Goal: Transaction & Acquisition: Purchase product/service

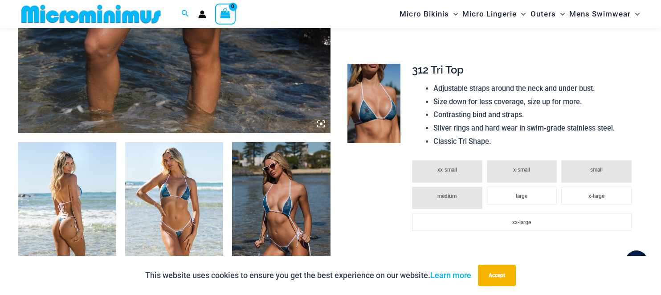
scroll to position [438, 0]
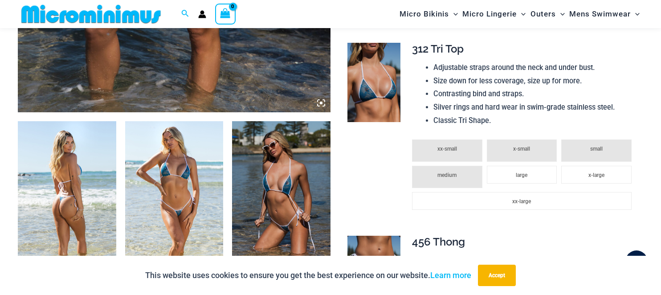
click at [400, 89] on td at bounding box center [373, 132] width 60 height 192
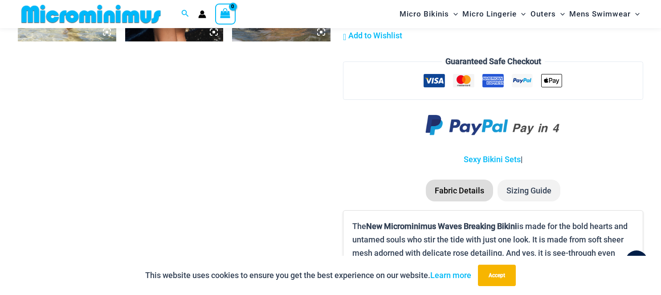
scroll to position [1017, 0]
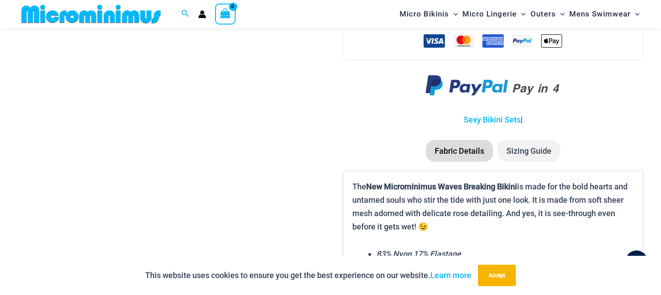
click at [532, 148] on li "Sizing Guide" at bounding box center [528, 151] width 63 height 22
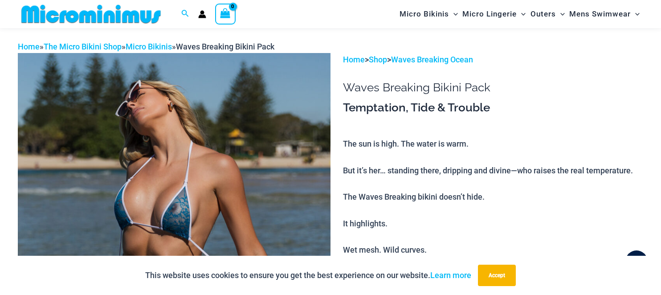
scroll to position [0, 0]
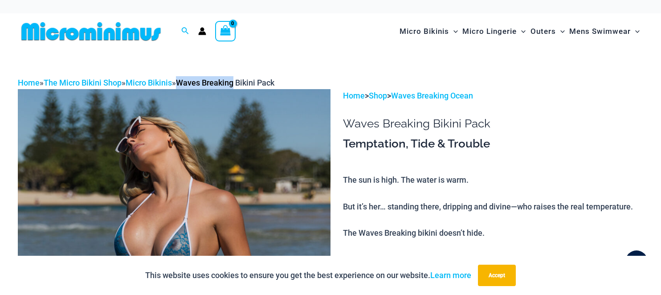
drag, startPoint x: 243, startPoint y: 82, endPoint x: 190, endPoint y: 82, distance: 52.5
click at [190, 82] on span "Waves Breaking Bikini Pack" at bounding box center [225, 82] width 98 height 9
copy span "Waves Breaking"
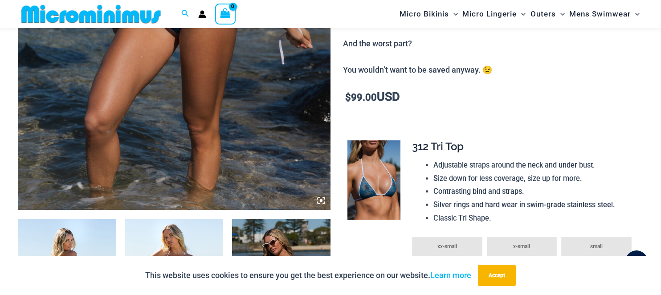
scroll to position [349, 0]
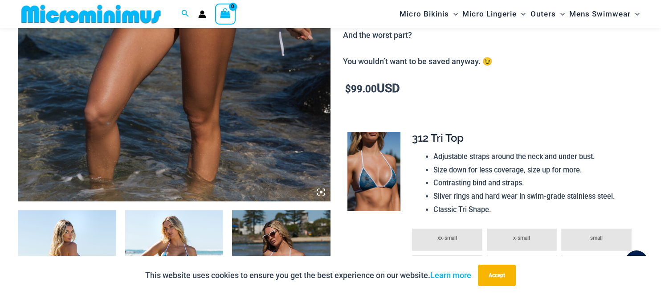
click at [416, 140] on span "312 Tri Top" at bounding box center [438, 137] width 52 height 13
drag, startPoint x: 416, startPoint y: 140, endPoint x: 459, endPoint y: 142, distance: 42.8
click at [459, 142] on span "312 Tri Top" at bounding box center [438, 137] width 52 height 13
copy span "312 Tri Top"
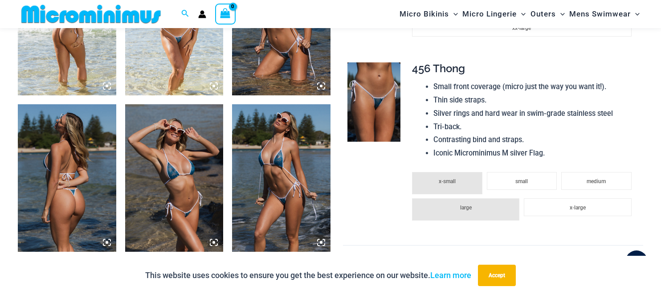
scroll to position [616, 0]
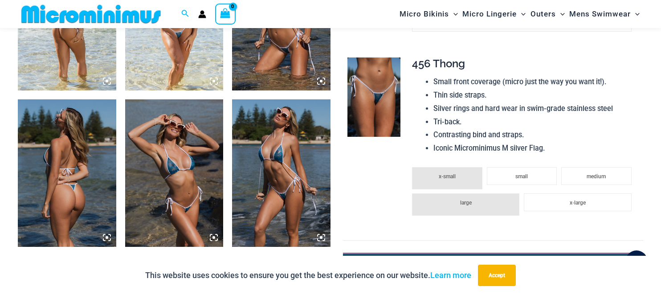
click at [419, 61] on span "456 Thong" at bounding box center [438, 63] width 53 height 13
drag, startPoint x: 419, startPoint y: 61, endPoint x: 455, endPoint y: 63, distance: 37.0
click at [455, 63] on span "456 Thong" at bounding box center [438, 63] width 53 height 13
copy span "456 Thong"
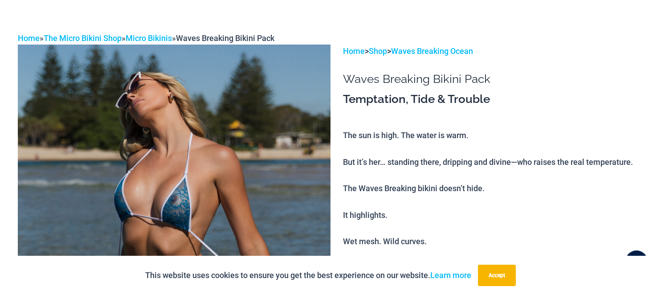
scroll to position [0, 0]
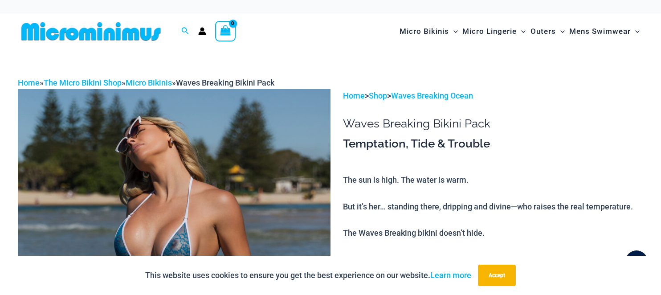
click at [182, 29] on icon "Search icon link" at bounding box center [185, 30] width 7 height 7
paste input "*********"
type input "*********"
click button "Search" at bounding box center [0, 0] width 0 height 0
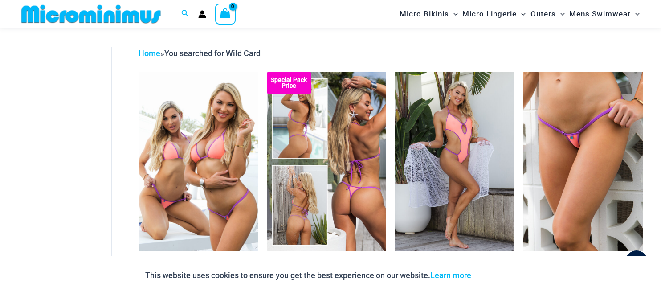
scroll to position [71, 0]
